Goal: Find specific page/section: Find specific page/section

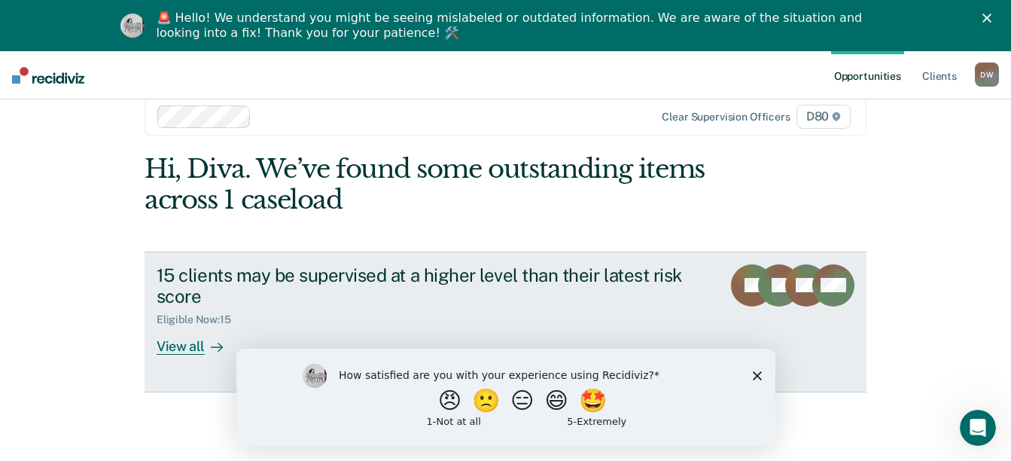
scroll to position [51, 0]
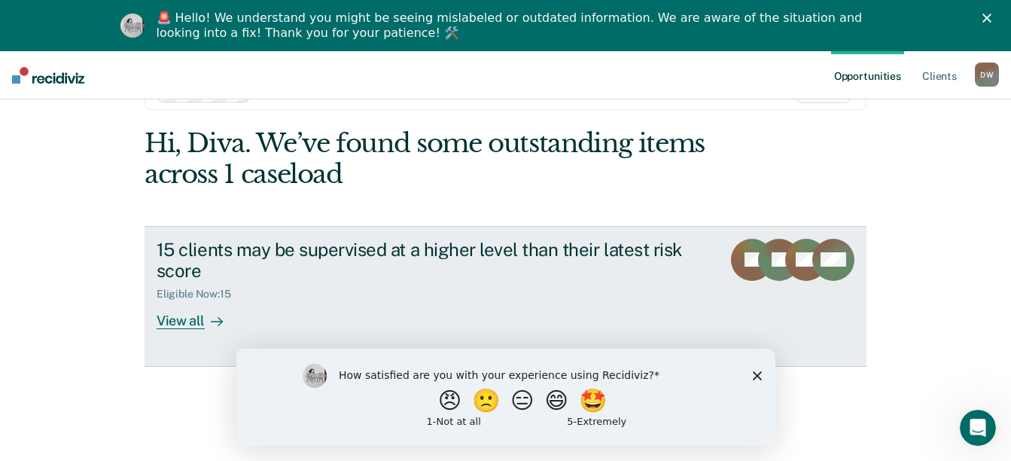
click at [190, 325] on div "View all" at bounding box center [199, 314] width 84 height 29
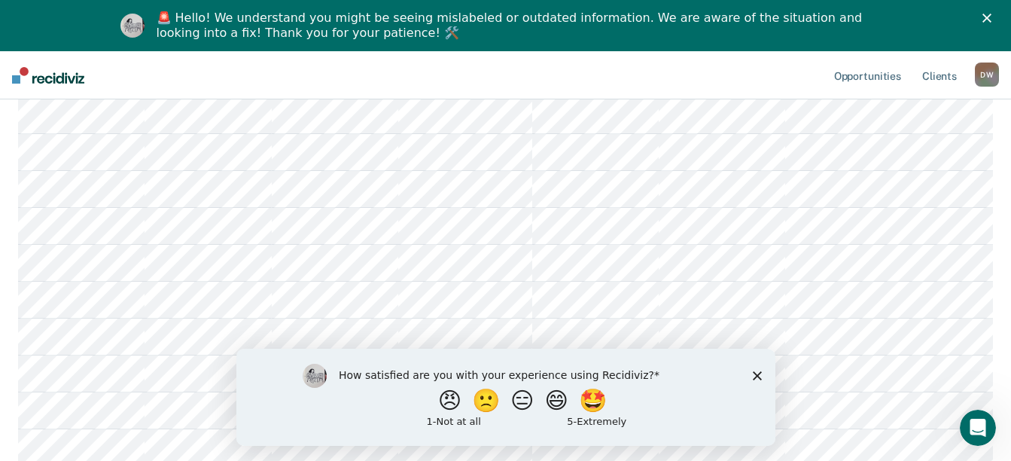
scroll to position [440, 0]
click at [892, 75] on link "Opportunities" at bounding box center [867, 75] width 73 height 48
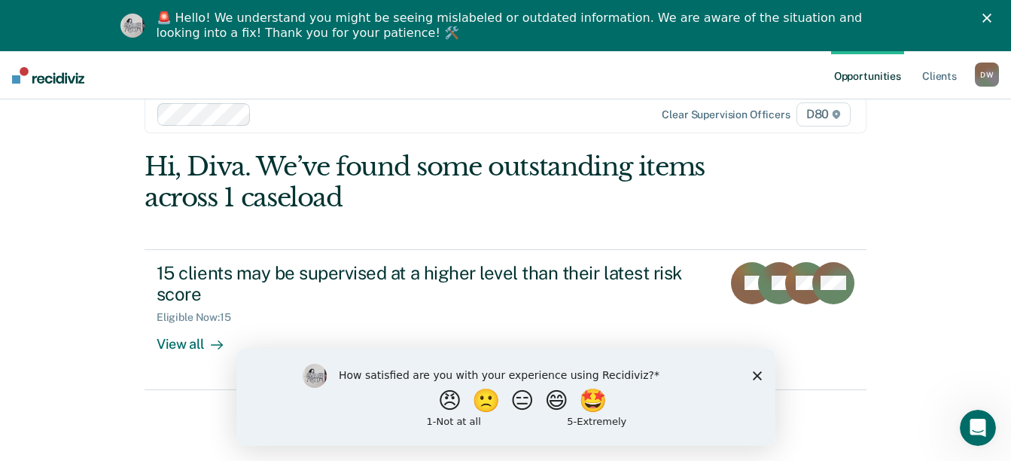
scroll to position [51, 0]
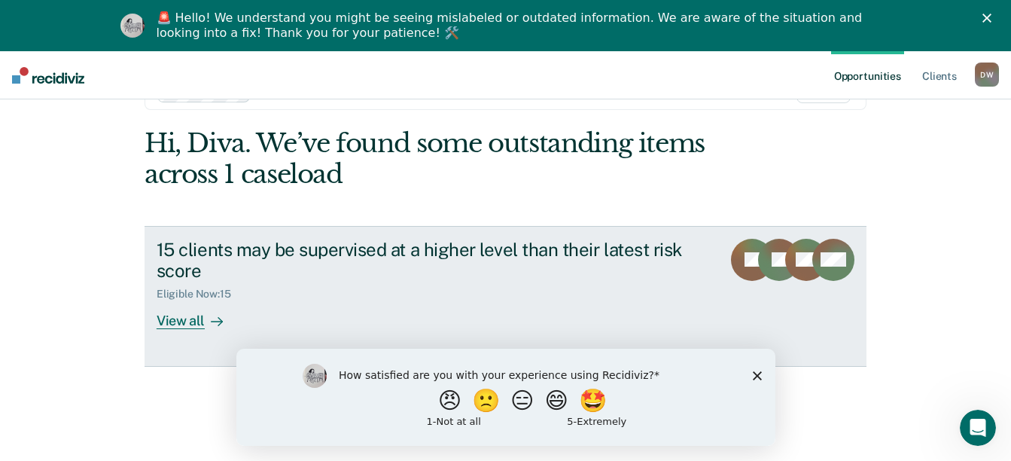
click at [180, 318] on div "View all" at bounding box center [199, 314] width 84 height 29
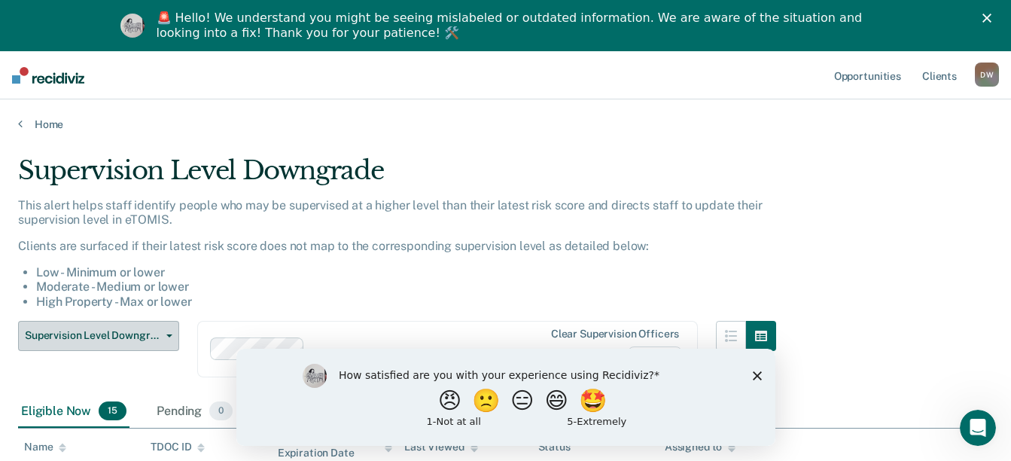
click at [167, 335] on icon "button" at bounding box center [169, 335] width 6 height 3
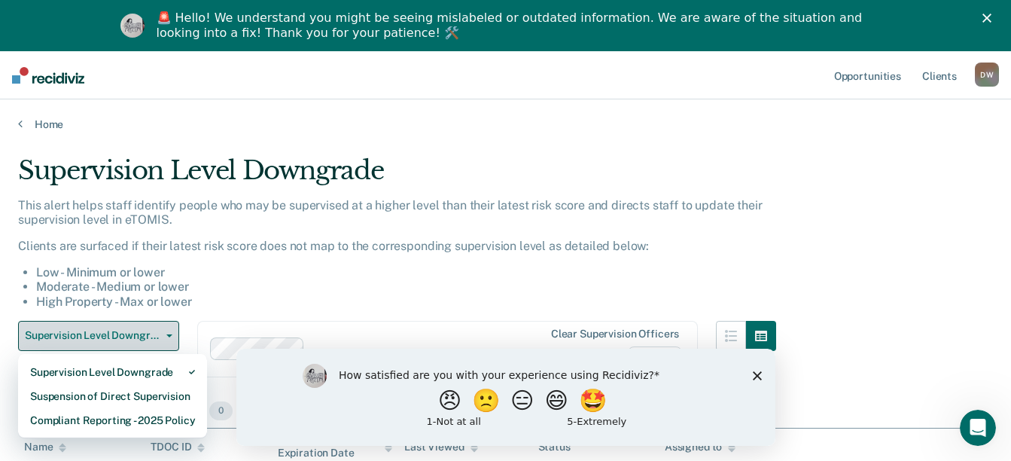
click at [167, 335] on icon "button" at bounding box center [169, 335] width 6 height 3
